Goal: Find contact information: Find contact information

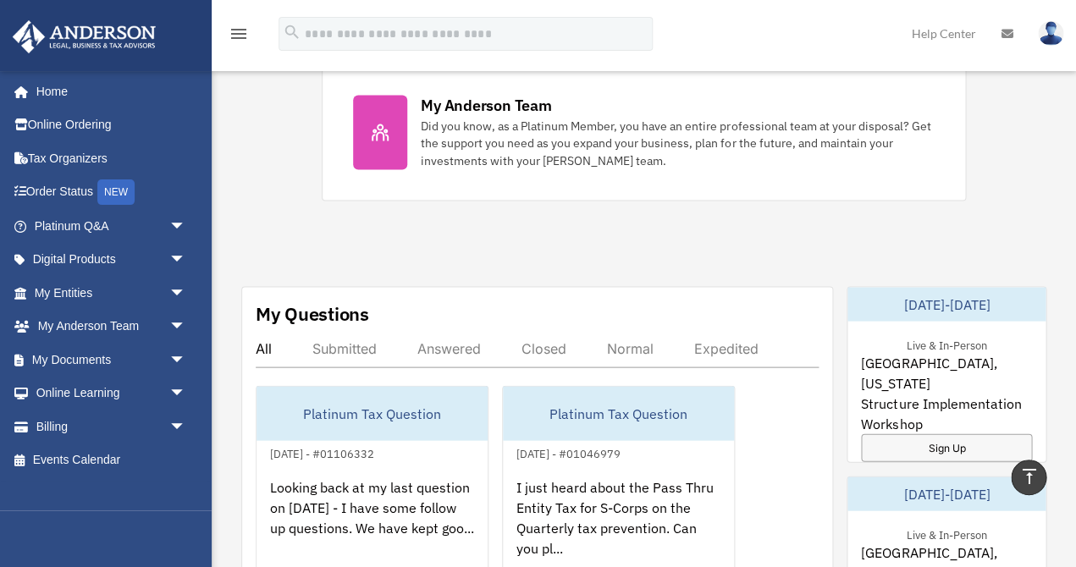
scroll to position [748, 0]
click at [58, 430] on link "Billing arrow_drop_down" at bounding box center [112, 427] width 200 height 34
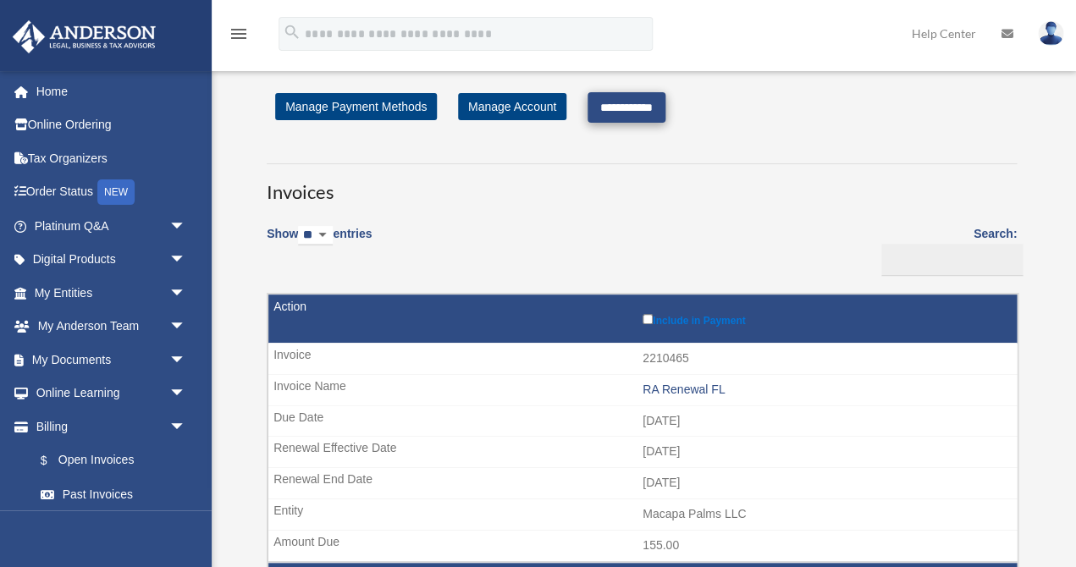
click at [632, 100] on input "**********" at bounding box center [626, 107] width 78 height 30
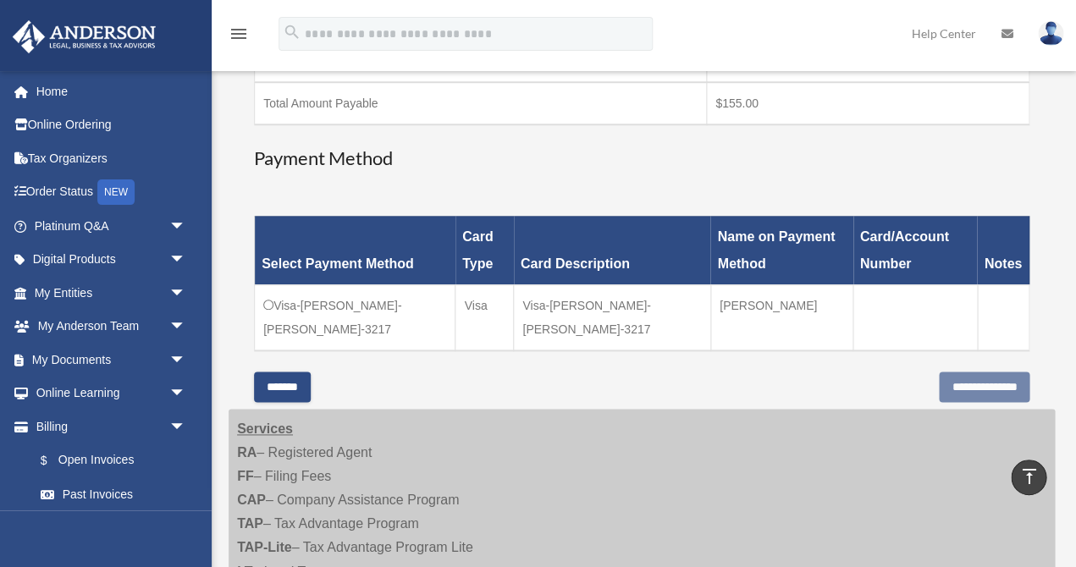
scroll to position [345, 0]
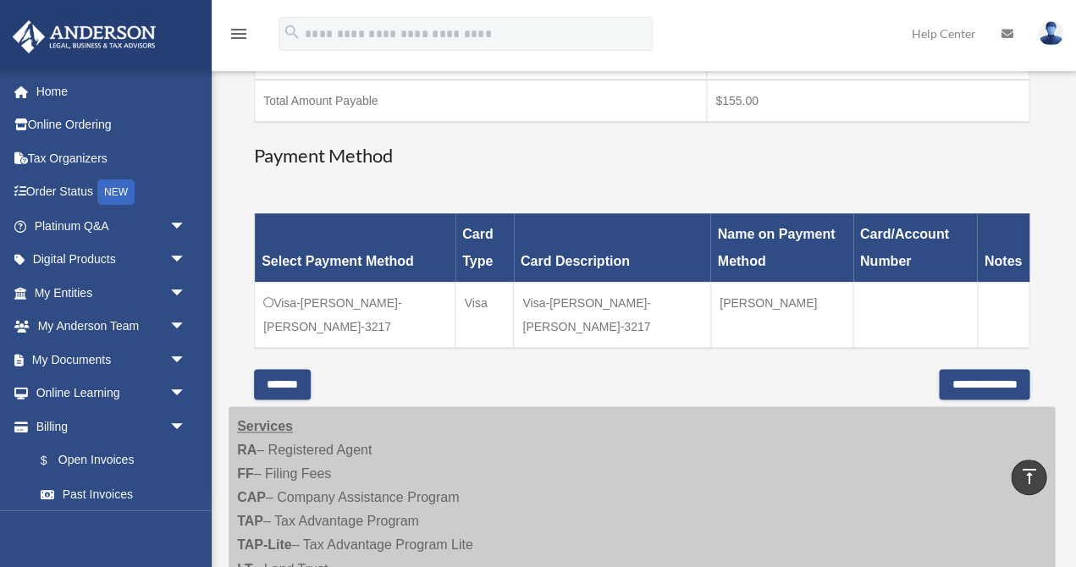
click at [939, 382] on input "**********" at bounding box center [984, 384] width 91 height 30
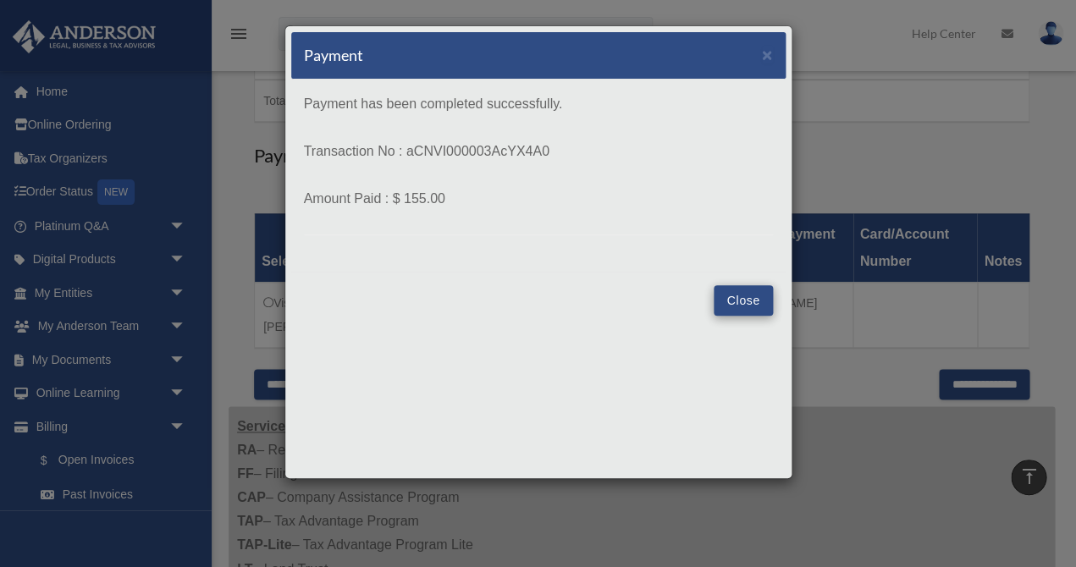
click at [737, 300] on button "Close" at bounding box center [743, 300] width 58 height 30
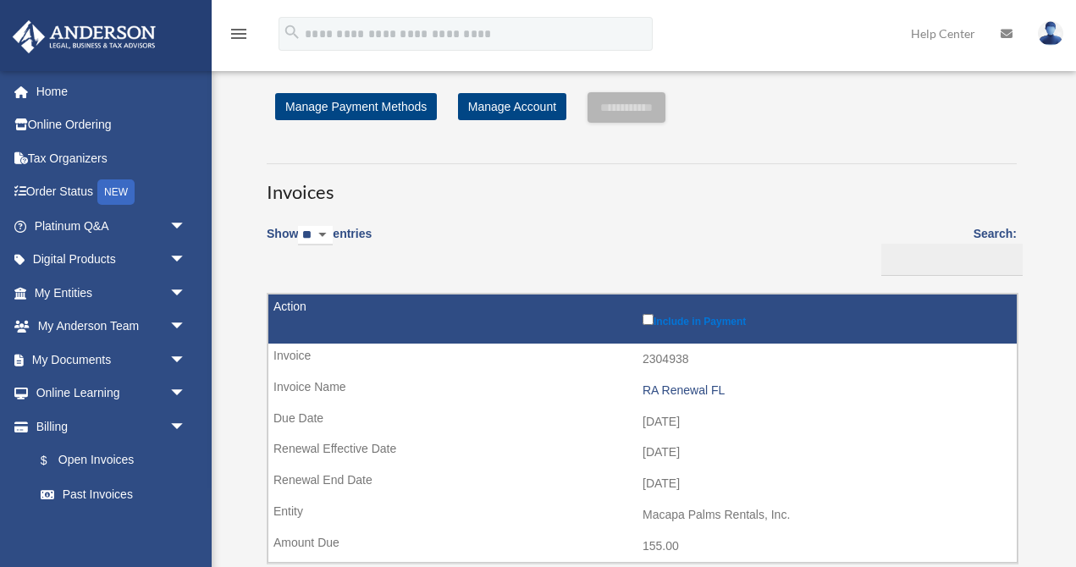
scroll to position [345, 0]
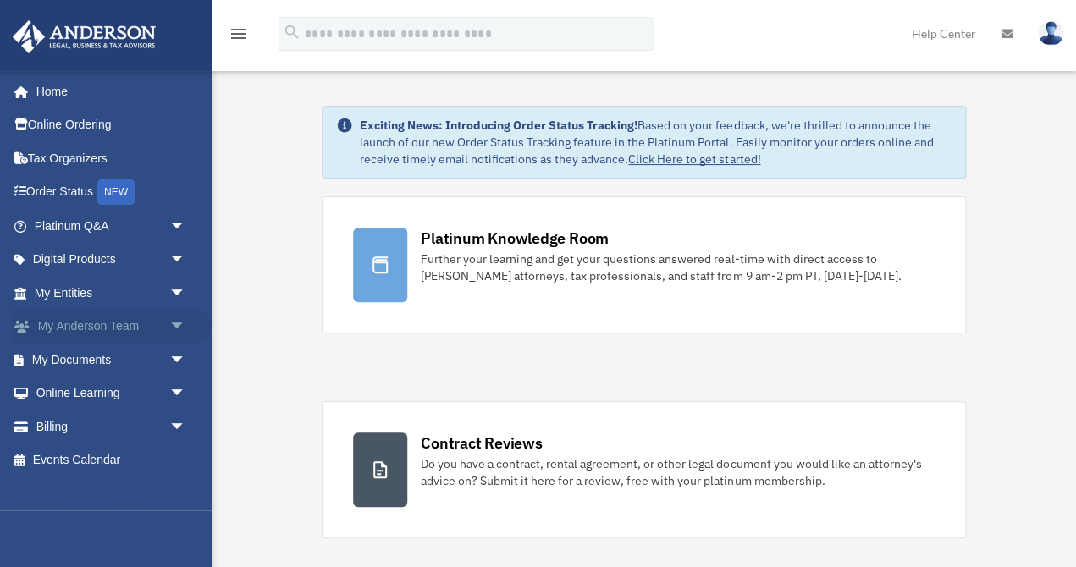
click at [85, 313] on link "My Anderson Team arrow_drop_down" at bounding box center [112, 327] width 200 height 34
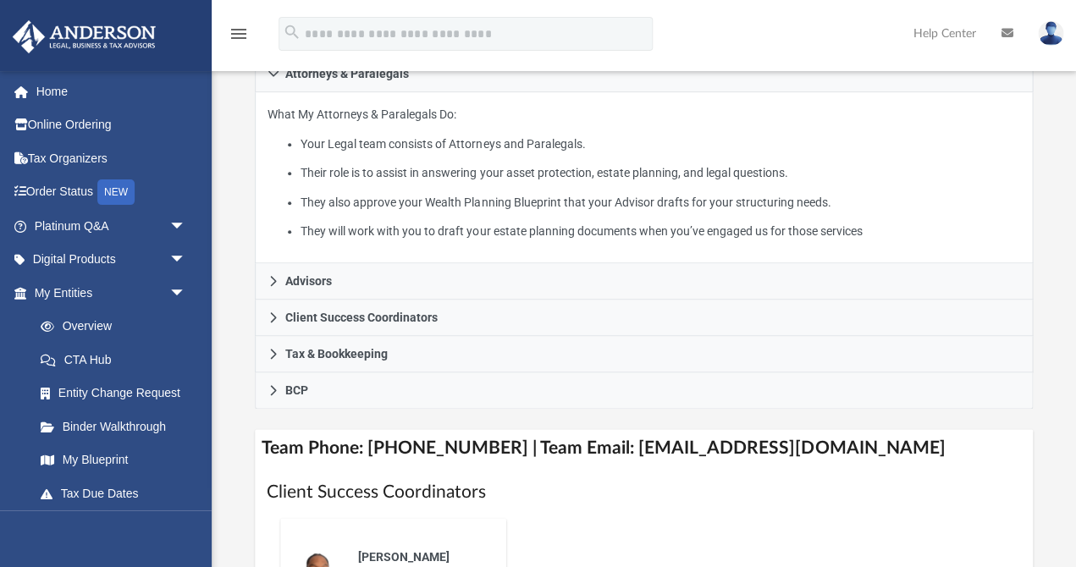
scroll to position [352, 0]
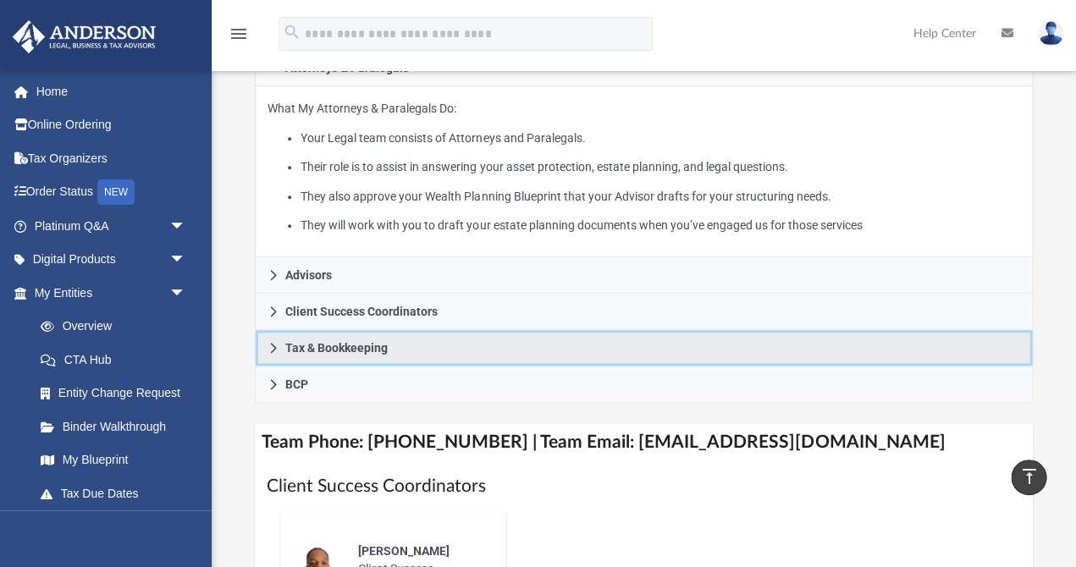
click at [393, 341] on link "Tax & Bookkeeping" at bounding box center [644, 348] width 778 height 36
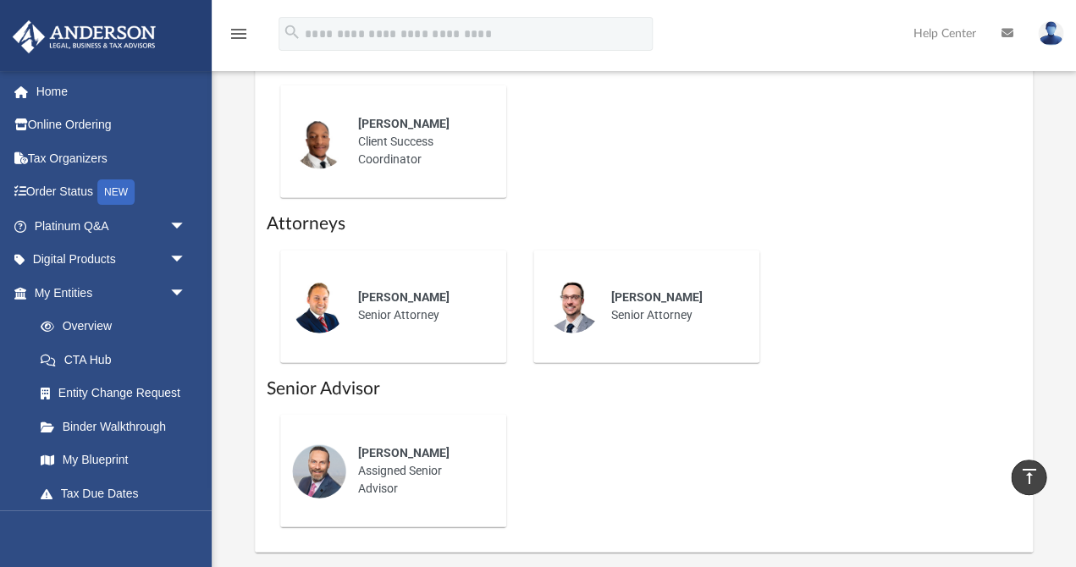
scroll to position [753, 0]
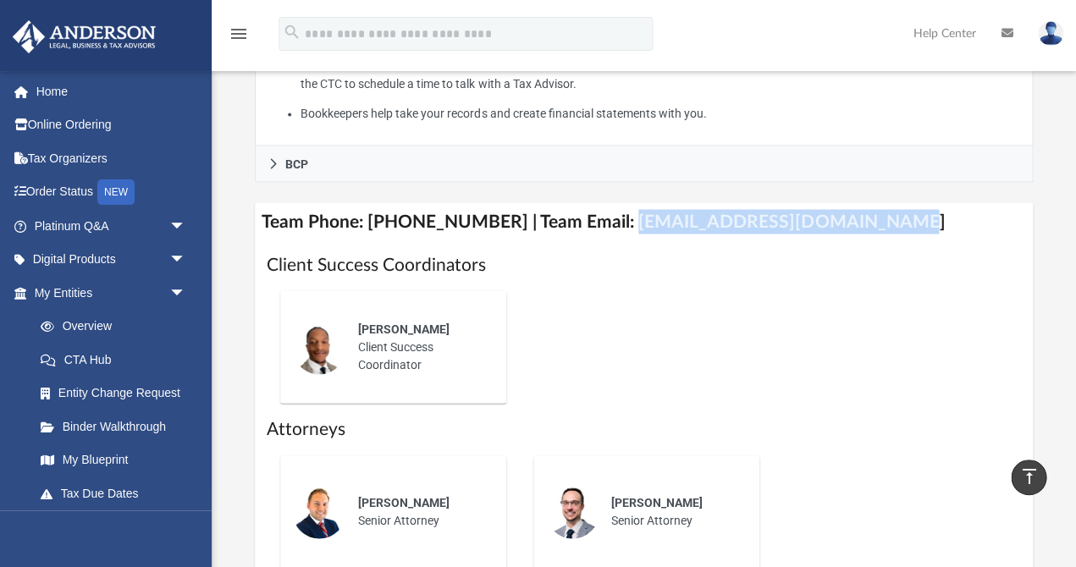
drag, startPoint x: 603, startPoint y: 219, endPoint x: 877, endPoint y: 216, distance: 274.3
click at [877, 217] on h4 "Team Phone: [PHONE_NUMBER] | Team Email: [EMAIL_ADDRESS][DOMAIN_NAME]" at bounding box center [644, 221] width 778 height 38
copy h4 "[EMAIL_ADDRESS][DOMAIN_NAME]"
